Goal: Information Seeking & Learning: Learn about a topic

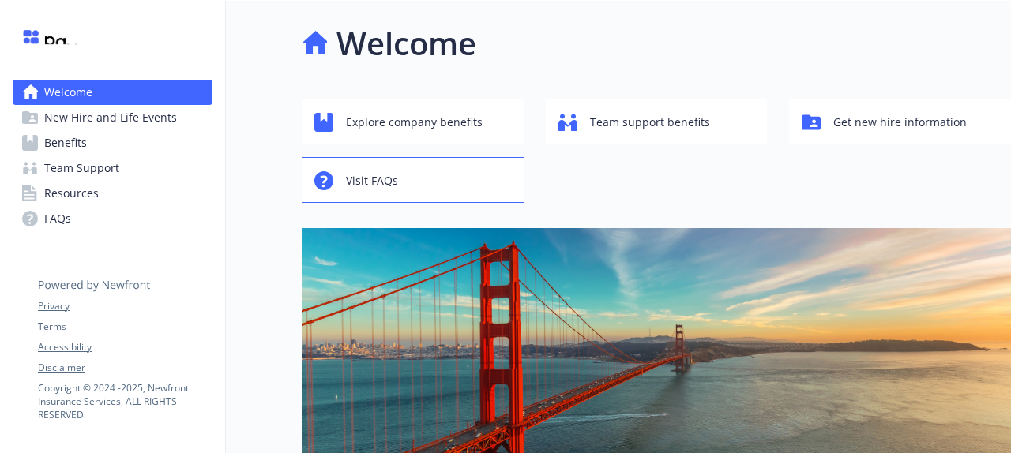
click at [68, 142] on span "Benefits" at bounding box center [65, 142] width 43 height 25
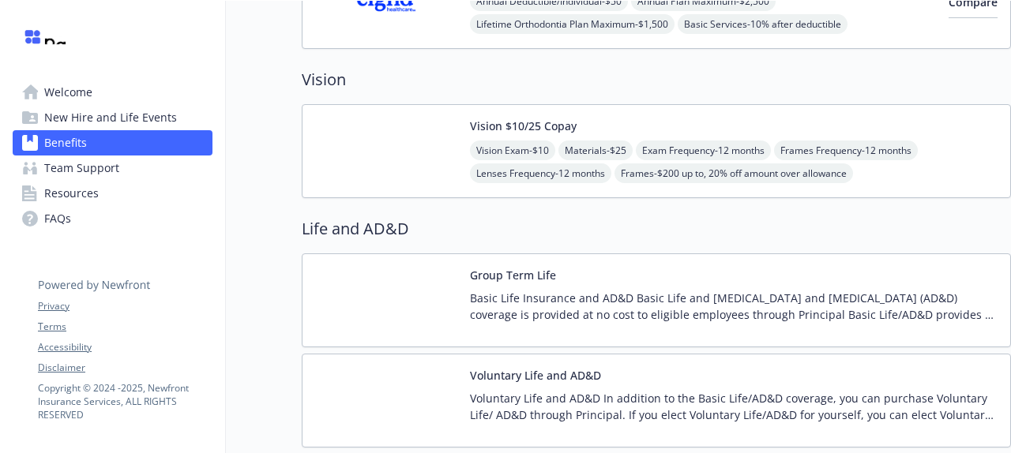
scroll to position [796, 0]
